Goal: Navigation & Orientation: Find specific page/section

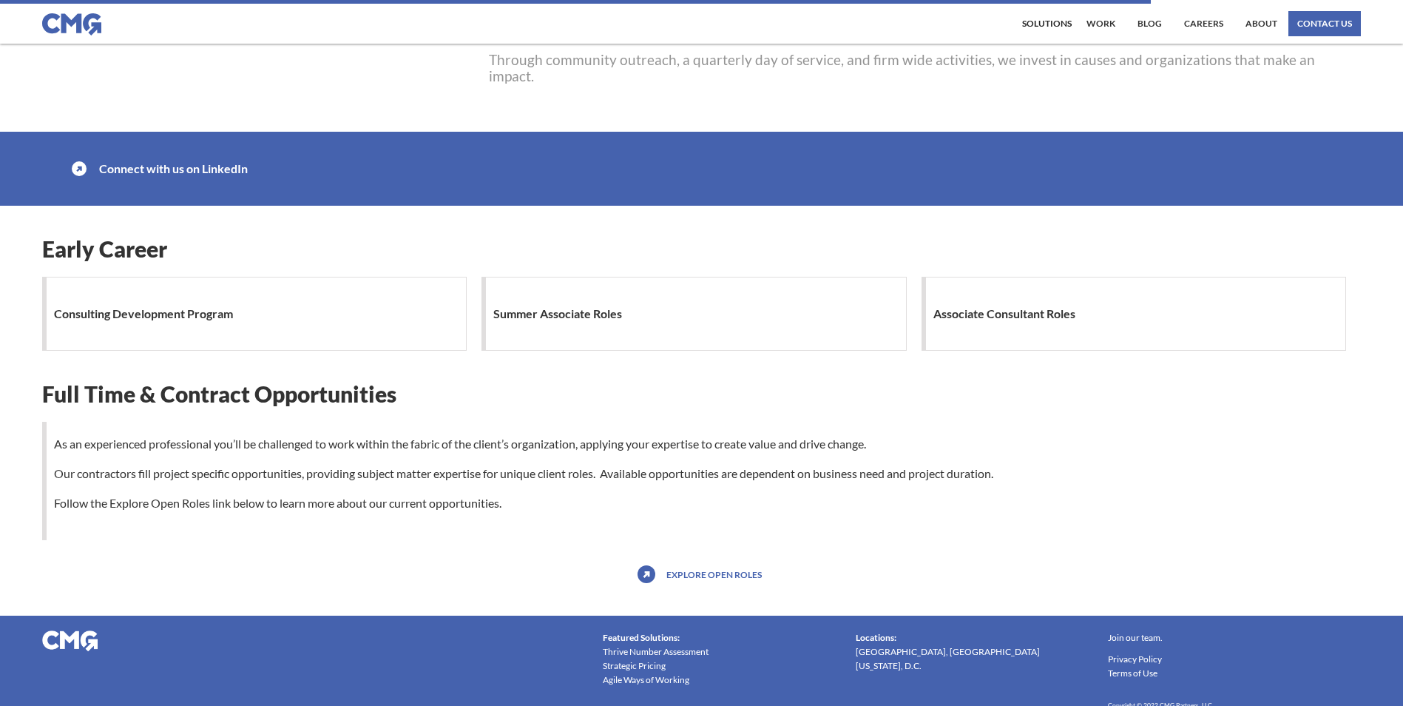
scroll to position [1183, 0]
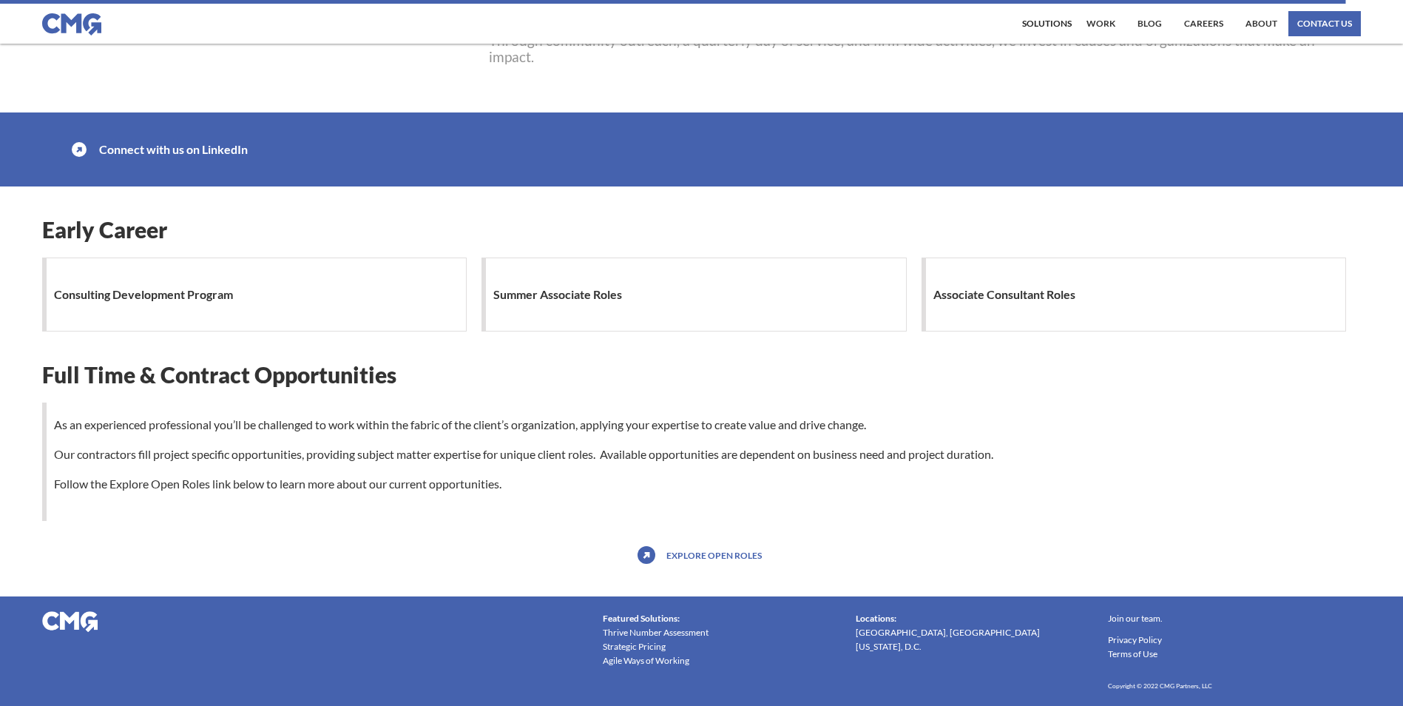
click at [673, 567] on link "Explore open roles" at bounding box center [714, 555] width 103 height 24
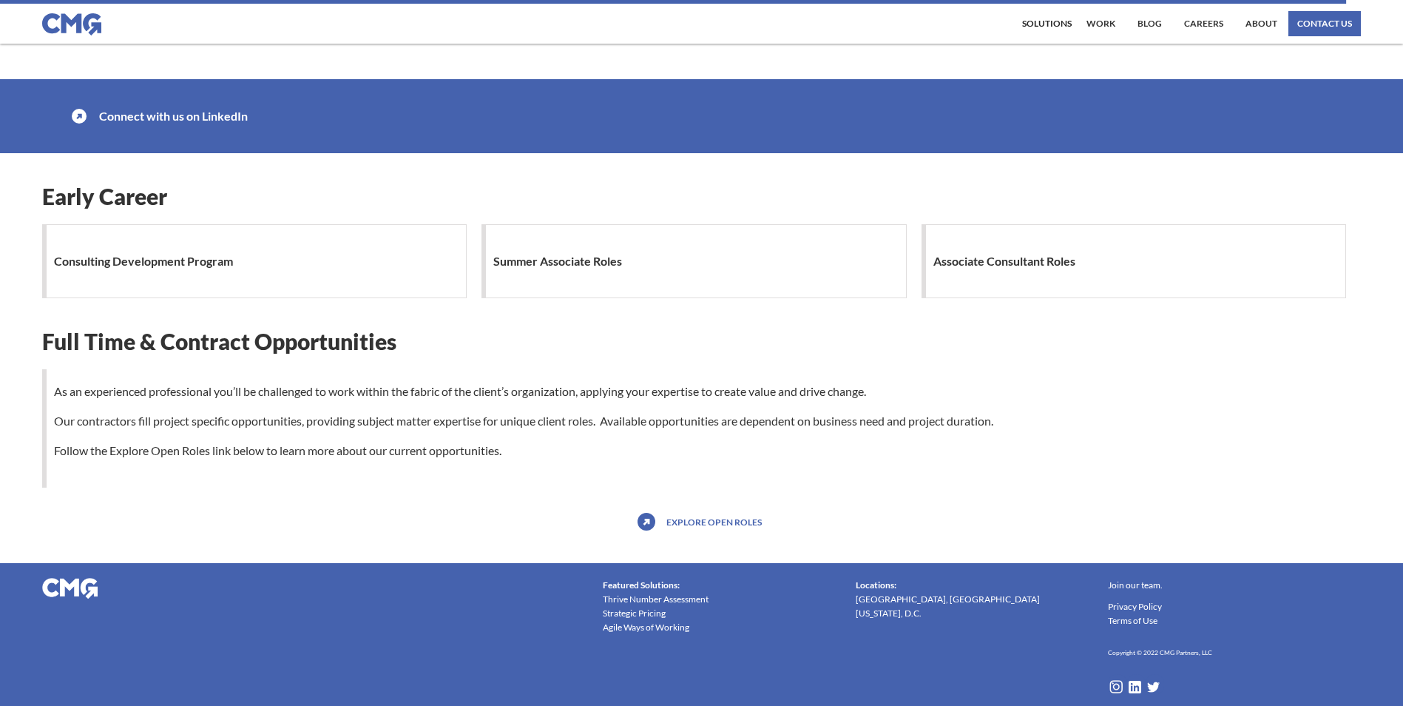
scroll to position [1234, 0]
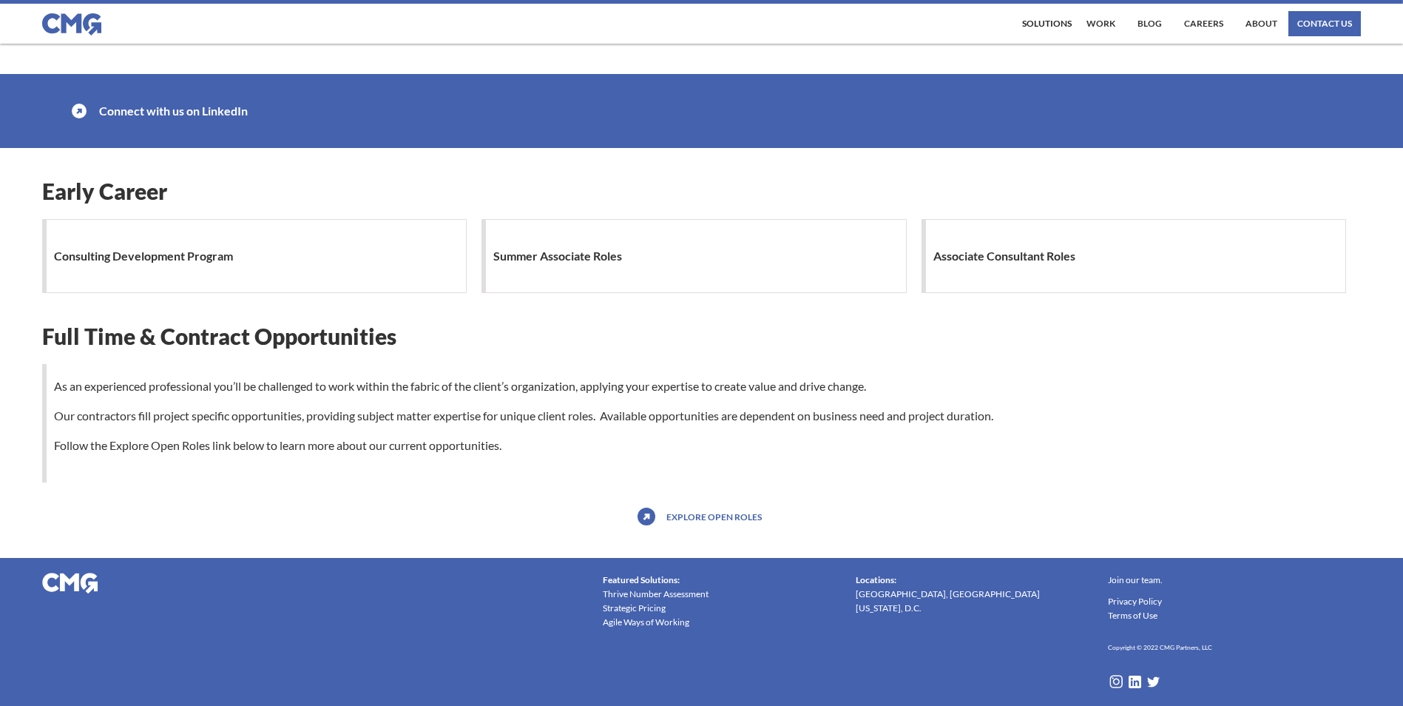
click at [295, 252] on div "Consulting Development Program" at bounding box center [254, 256] width 425 height 74
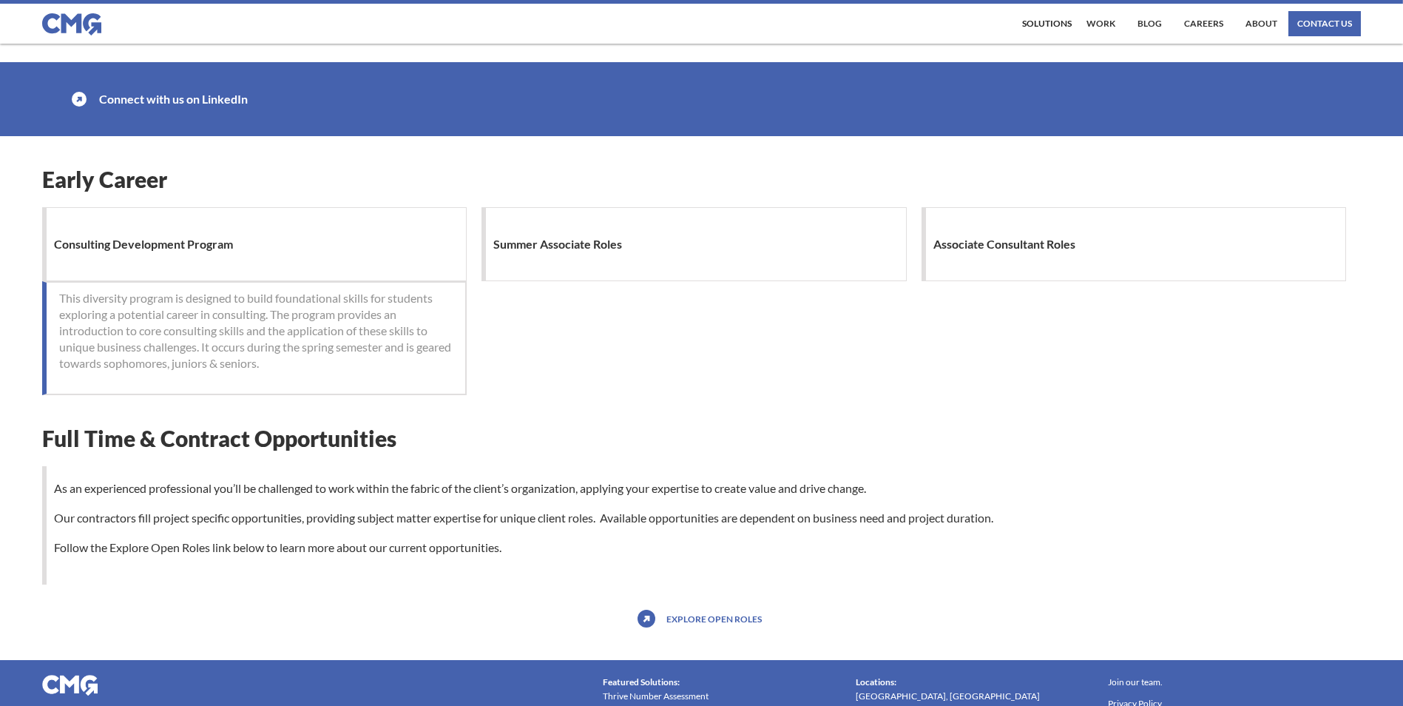
click at [608, 259] on h1 "Summer Associate Roles" at bounding box center [561, 244] width 136 height 30
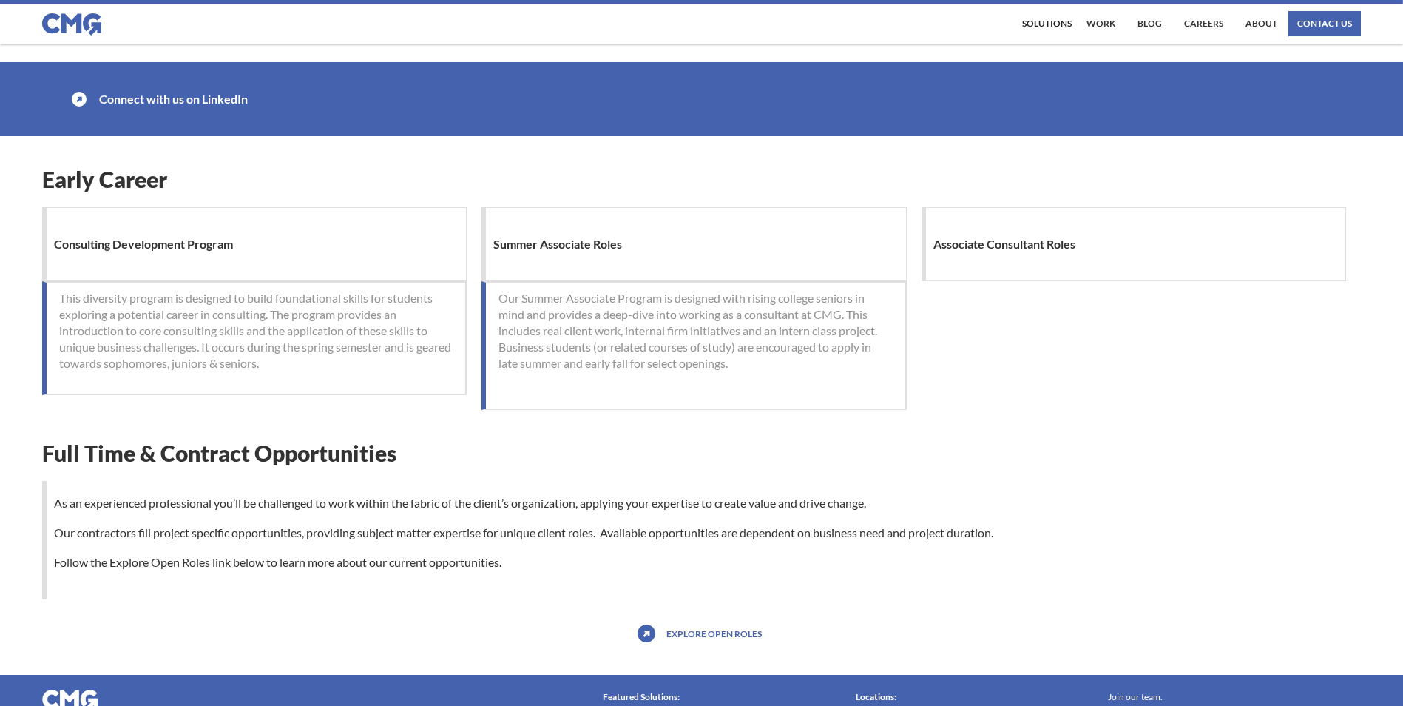
click at [1010, 259] on h1 "Associate Consultant Roles" at bounding box center [1007, 244] width 149 height 30
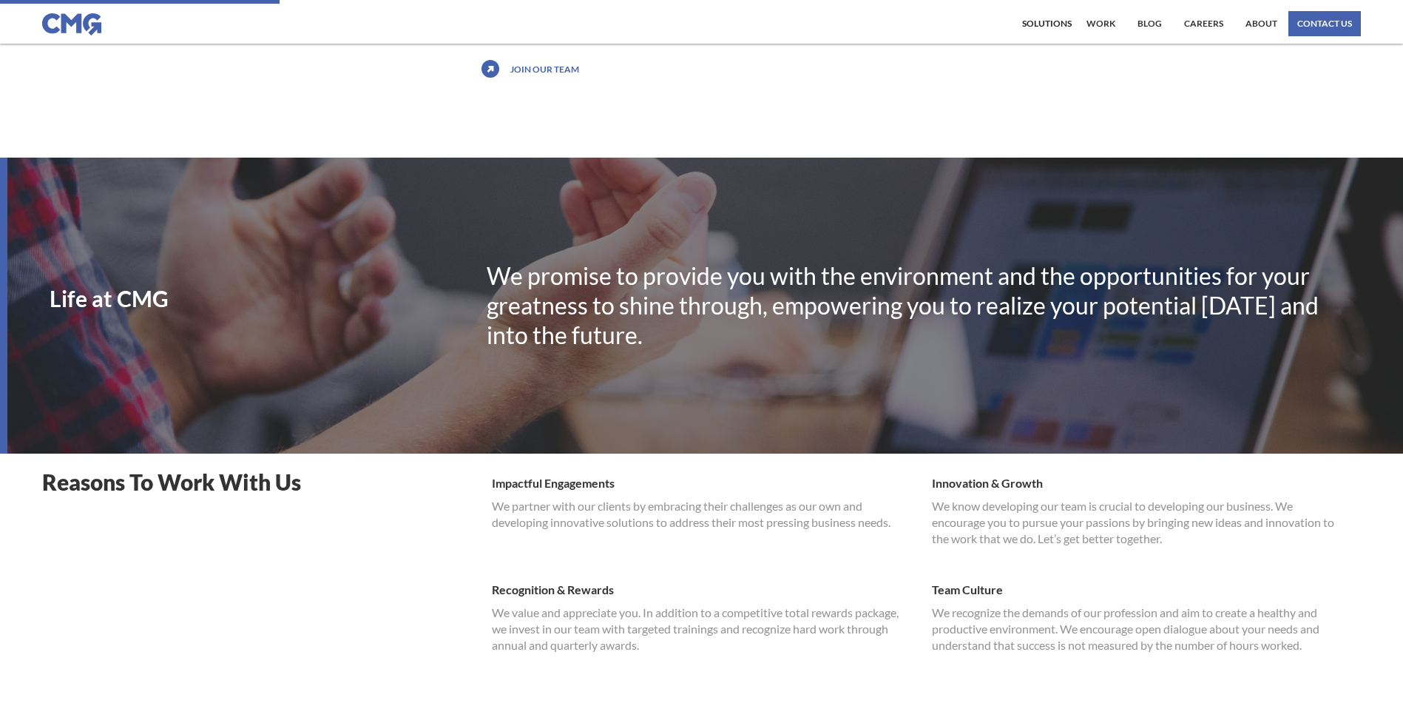
scroll to position [0, 0]
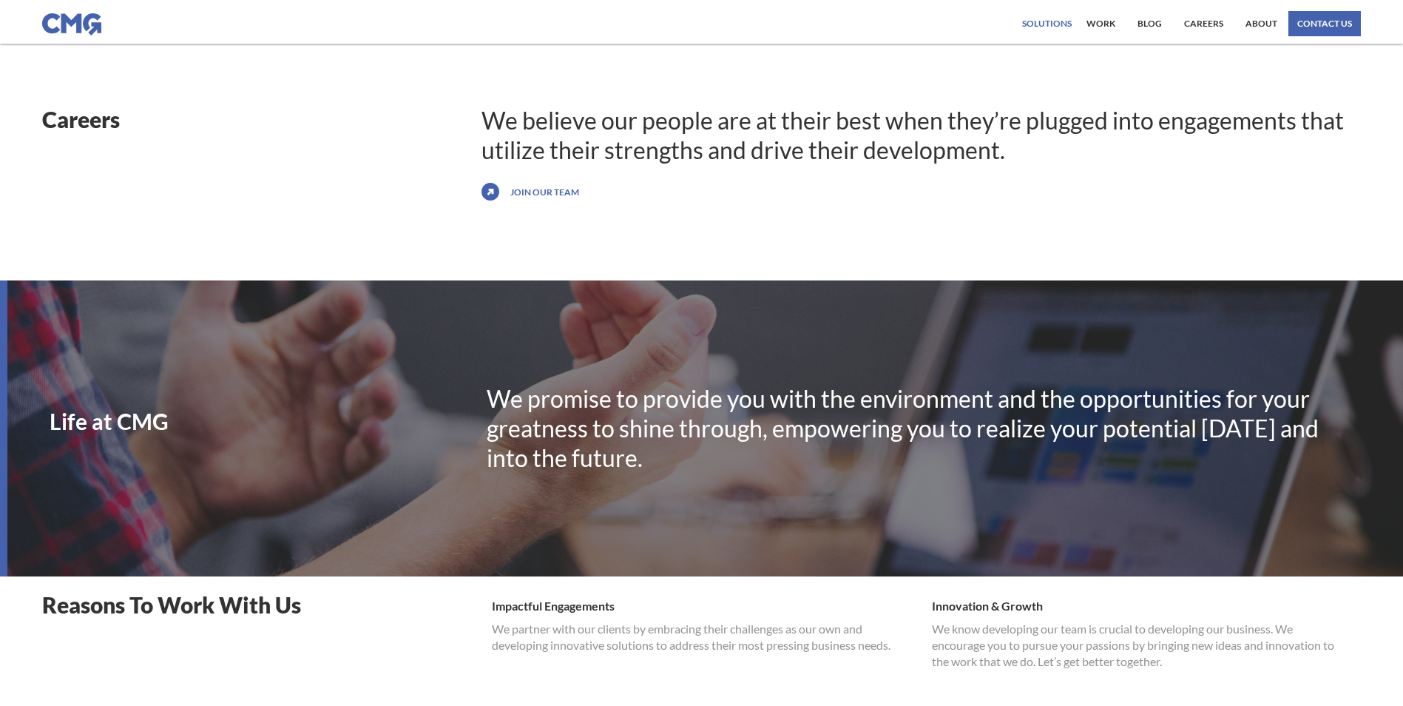
click at [1068, 23] on div "Solutions" at bounding box center [1047, 23] width 50 height 9
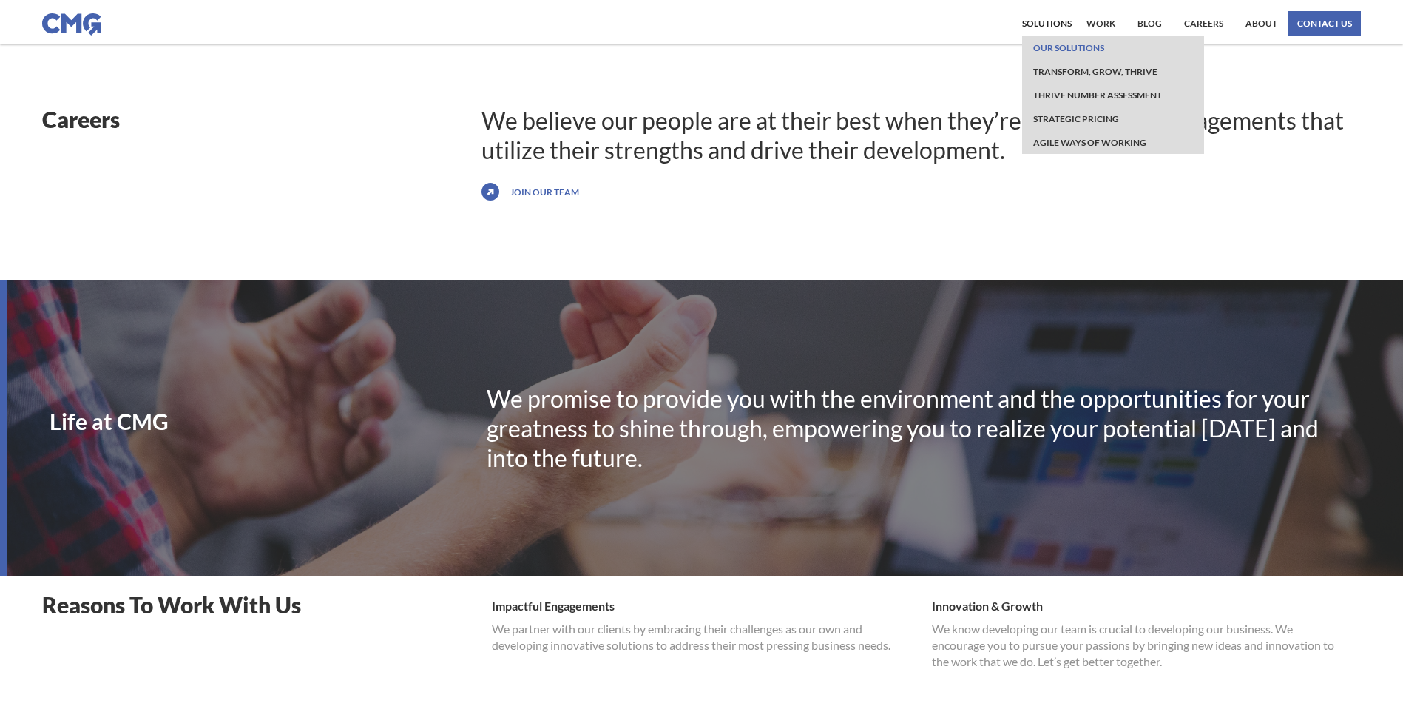
click at [1070, 44] on link "Our Solutions" at bounding box center [1069, 48] width 78 height 24
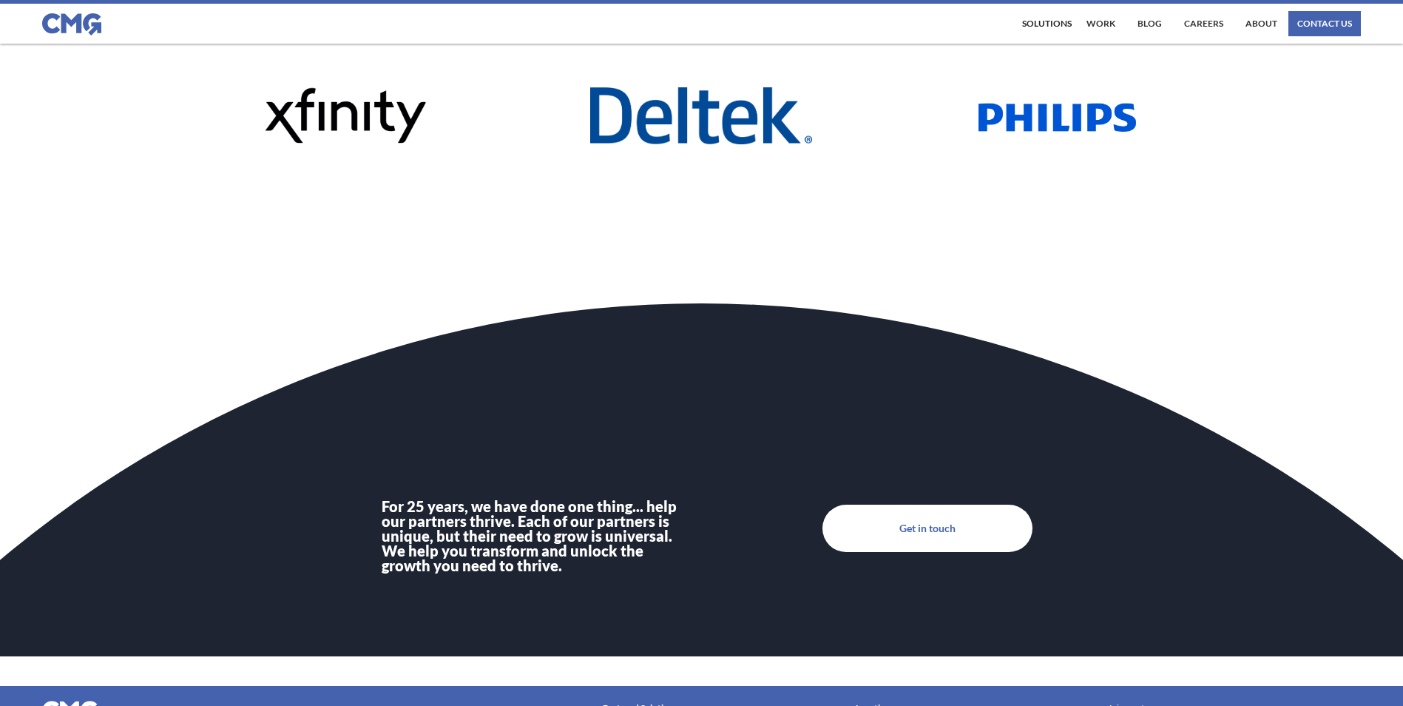
scroll to position [4971, 0]
